Goal: Find specific page/section: Find specific page/section

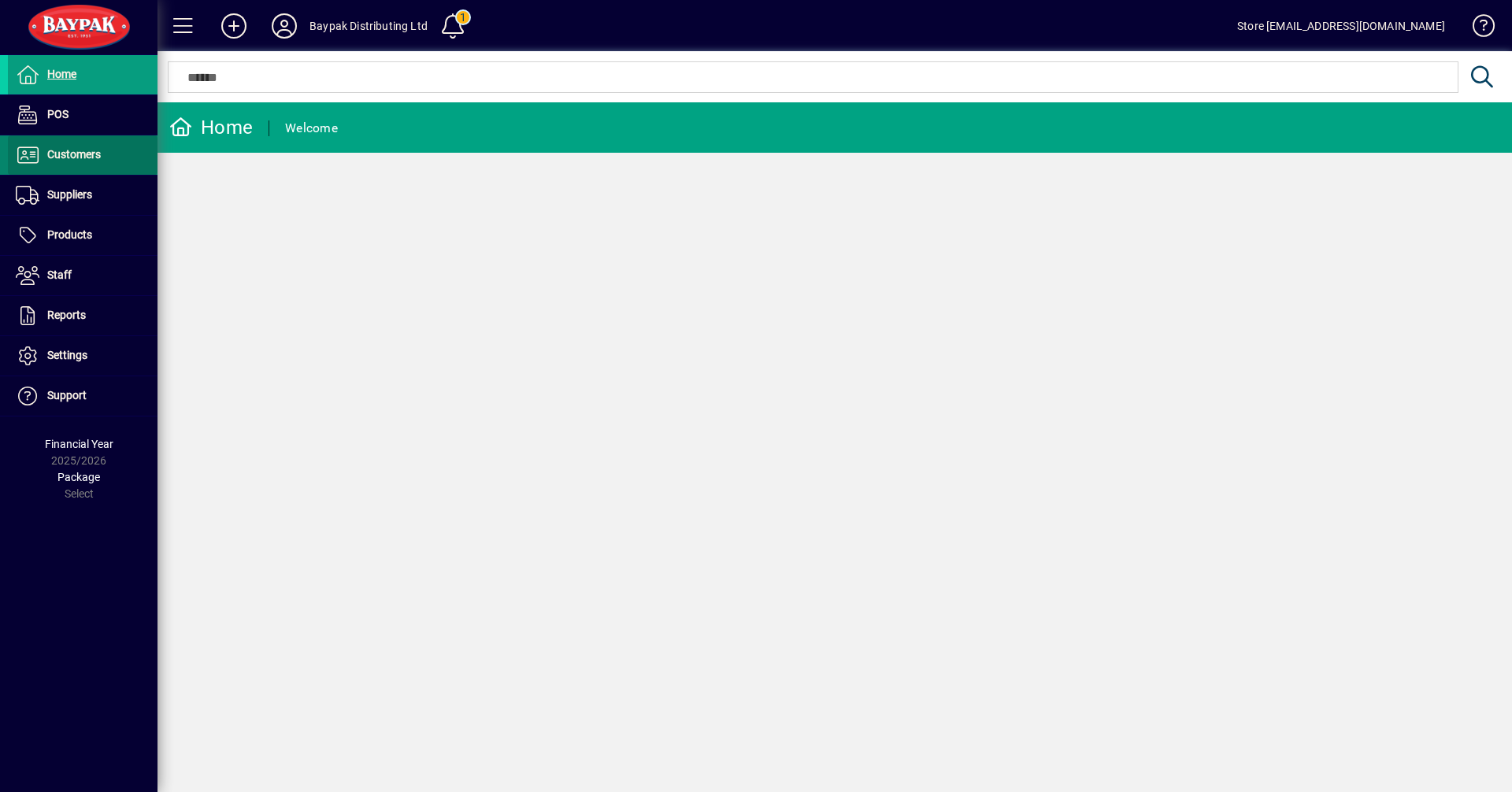
click at [67, 159] on span "Customers" at bounding box center [73, 154] width 54 height 13
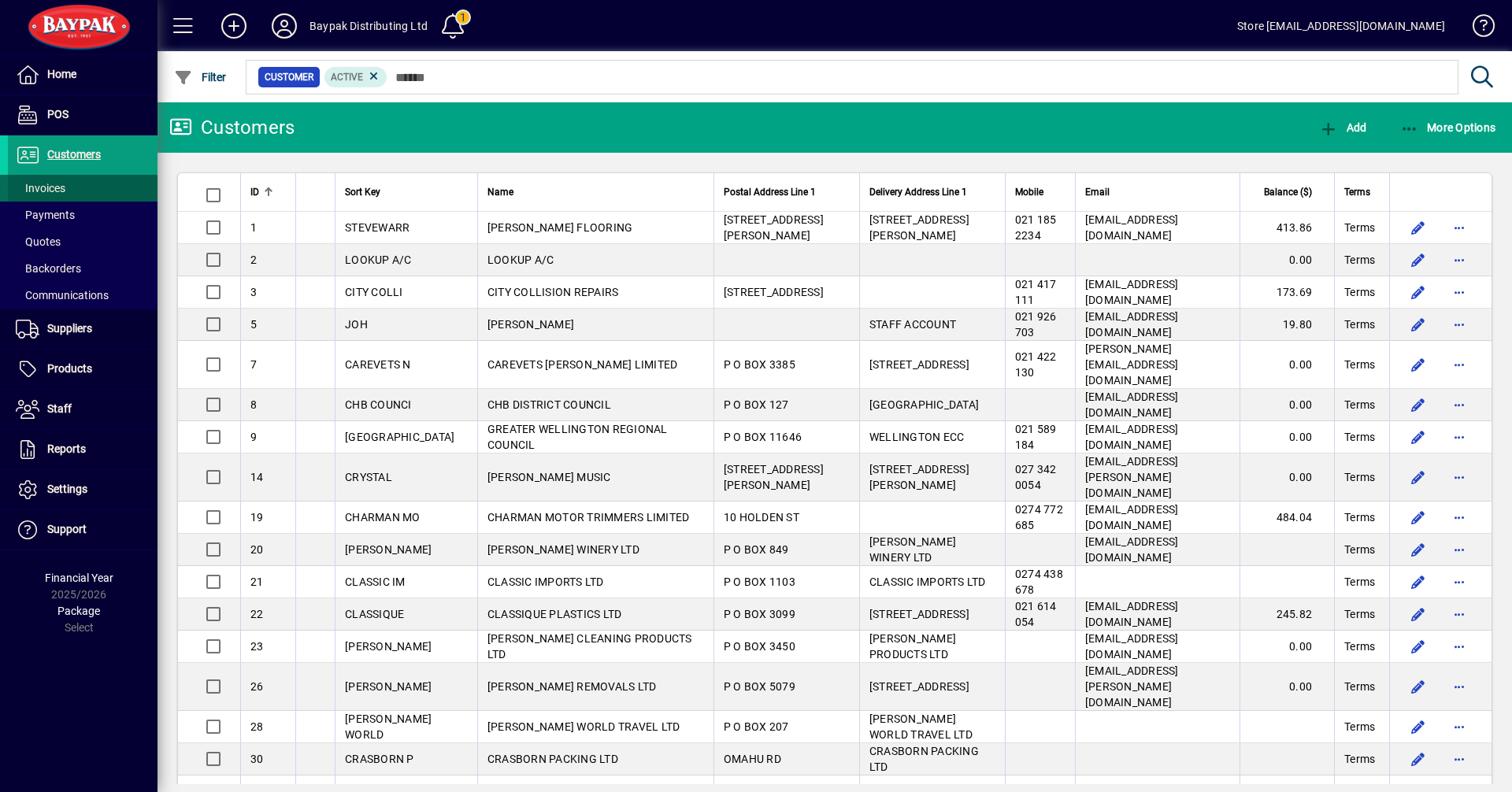
click at [56, 191] on span "Invoices" at bounding box center [40, 188] width 50 height 13
